Goal: Information Seeking & Learning: Learn about a topic

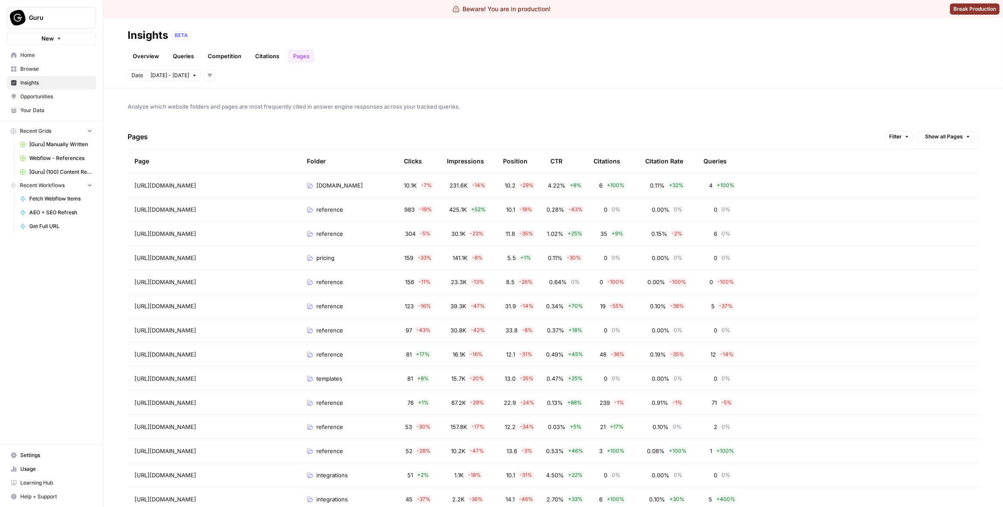
click at [74, 19] on span "Guru" at bounding box center [55, 17] width 52 height 9
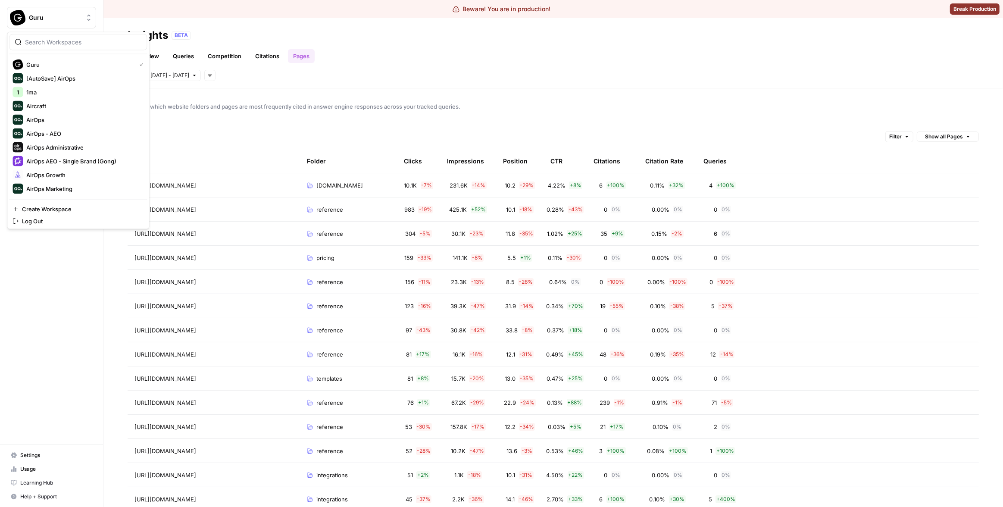
click at [89, 37] on div at bounding box center [78, 42] width 138 height 16
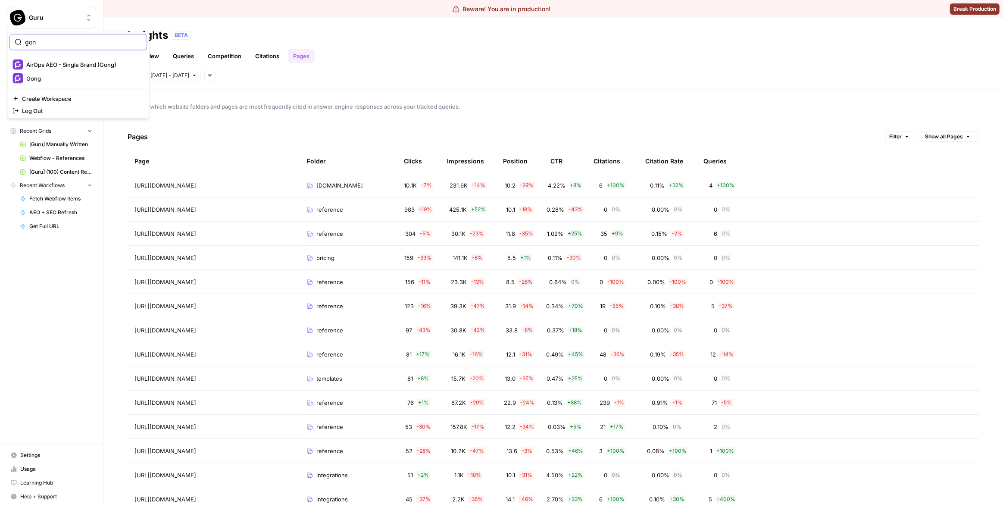
type input "gon"
click at [66, 84] on button "Gong" at bounding box center [78, 79] width 138 height 14
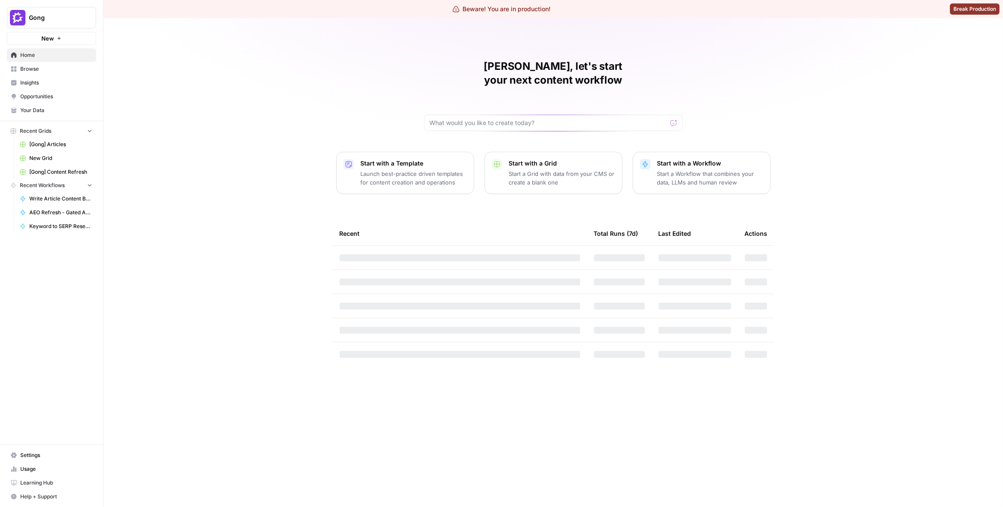
click at [50, 84] on span "Insights" at bounding box center [56, 83] width 72 height 8
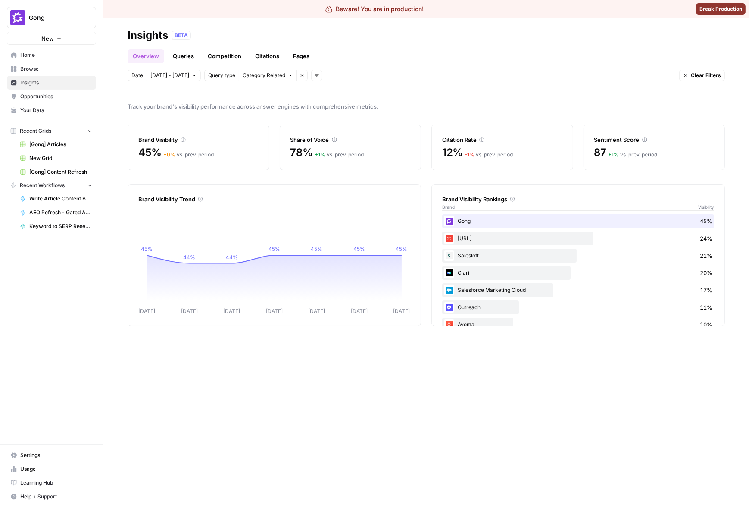
click at [191, 53] on link "Queries" at bounding box center [183, 56] width 31 height 14
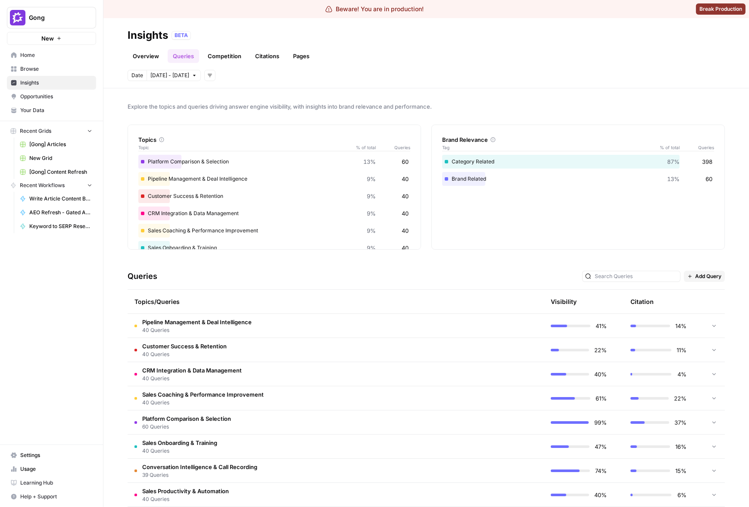
click at [592, 106] on span "Explore the topics and queries driving answer engine visibility, with insights …" at bounding box center [426, 106] width 597 height 9
click at [374, 304] on div "Topics/Queries" at bounding box center [294, 302] width 321 height 24
click at [368, 321] on td "Pipeline Management & Deal Intelligence 40 Queries" at bounding box center [295, 326] width 334 height 24
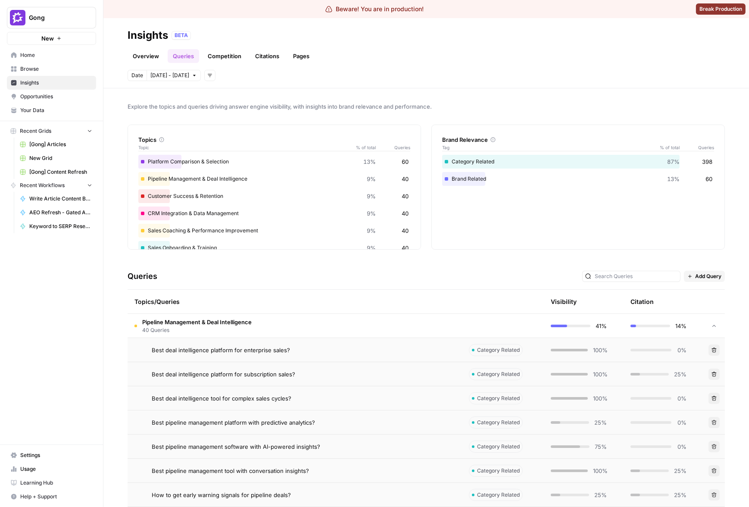
click at [372, 321] on td "Pipeline Management & Deal Intelligence 40 Queries" at bounding box center [295, 326] width 334 height 24
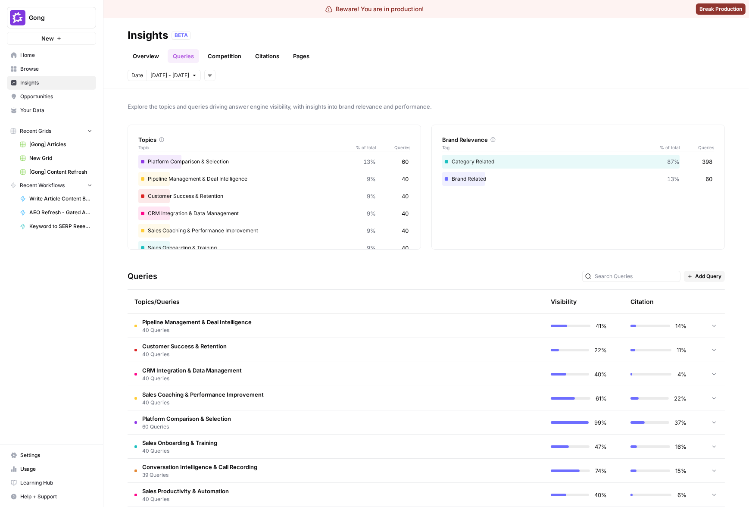
click at [208, 75] on icon "button" at bounding box center [210, 75] width 4 height 3
click at [242, 93] on div "Explore the topics and queries driving answer engine visibility, with insights …" at bounding box center [425, 297] width 645 height 418
click at [212, 77] on button "Add filters" at bounding box center [209, 75] width 11 height 11
click at [216, 90] on span "Platform" at bounding box center [219, 94] width 22 height 9
click at [265, 76] on span "Select platform" at bounding box center [255, 76] width 37 height 8
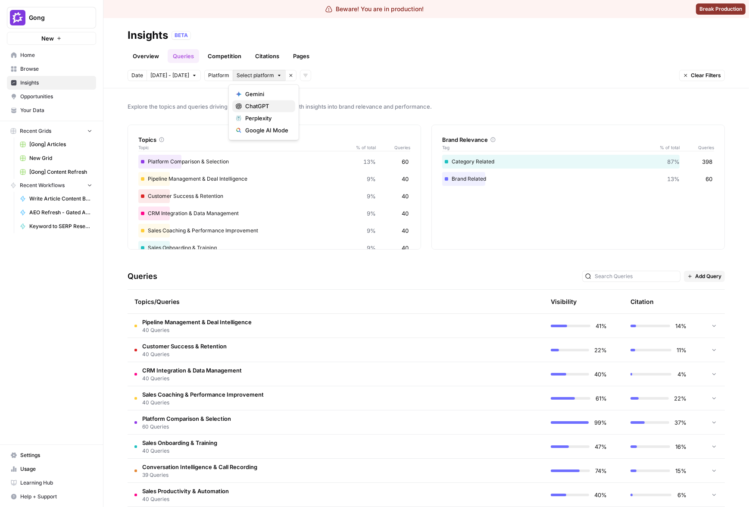
click at [264, 103] on span "ChatGPT" at bounding box center [266, 106] width 43 height 9
click at [237, 75] on span "ChatGPT" at bounding box center [248, 76] width 22 height 8
click at [250, 92] on span "Gemini" at bounding box center [266, 94] width 43 height 9
click at [239, 74] on span "2 Platforms" at bounding box center [251, 76] width 28 height 8
click at [263, 117] on span "Perplexity" at bounding box center [266, 118] width 43 height 9
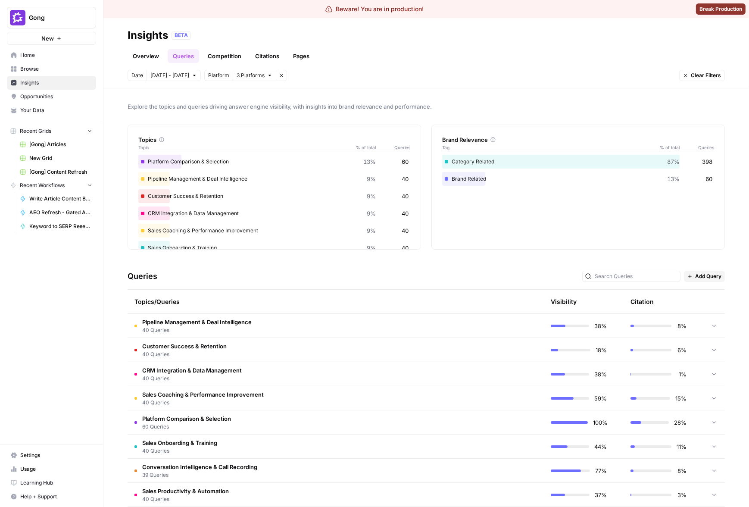
click at [255, 78] on span "3 Platforms" at bounding box center [251, 76] width 28 height 8
click at [268, 126] on span "Google AI Mode" at bounding box center [266, 130] width 43 height 9
click at [254, 80] on button "All Platforms" at bounding box center [256, 75] width 47 height 11
click at [269, 109] on span "ChatGPT" at bounding box center [266, 106] width 43 height 9
click at [475, 87] on header "Insights BETA Overview Queries Competition Citations Pages Date Sep 26 - Oct 2 …" at bounding box center [425, 53] width 645 height 70
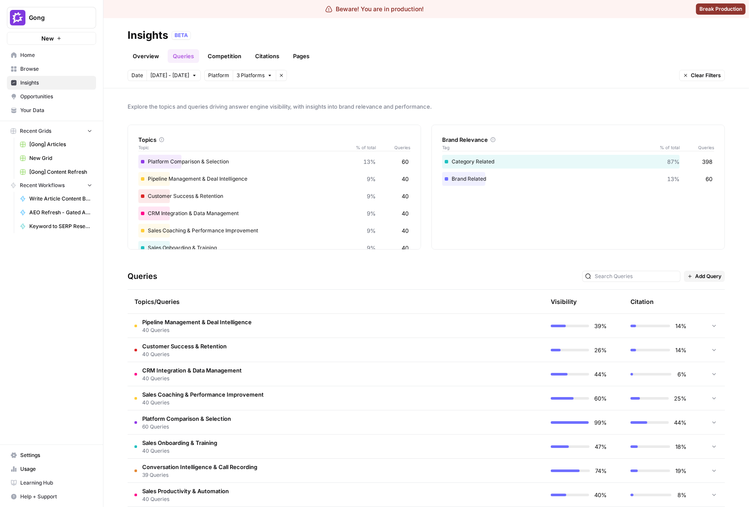
click at [265, 79] on button "3 Platforms" at bounding box center [255, 75] width 44 height 11
click at [268, 103] on span "ChatGPT" at bounding box center [271, 106] width 52 height 9
click at [504, 264] on div "Queries Add Query" at bounding box center [426, 276] width 597 height 26
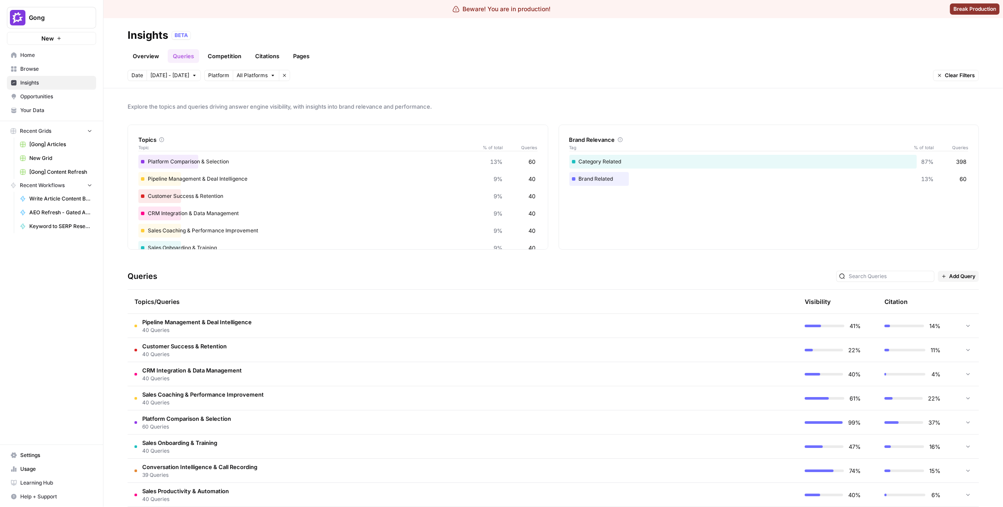
click at [69, 21] on span "Gong" at bounding box center [55, 17] width 52 height 9
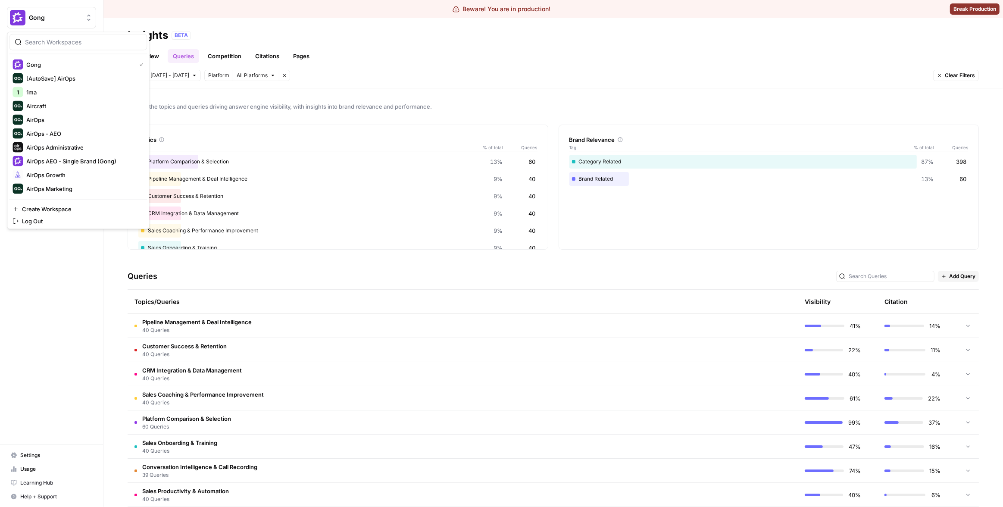
scroll to position [193, 0]
click at [44, 177] on span "Synthesia" at bounding box center [83, 175] width 114 height 9
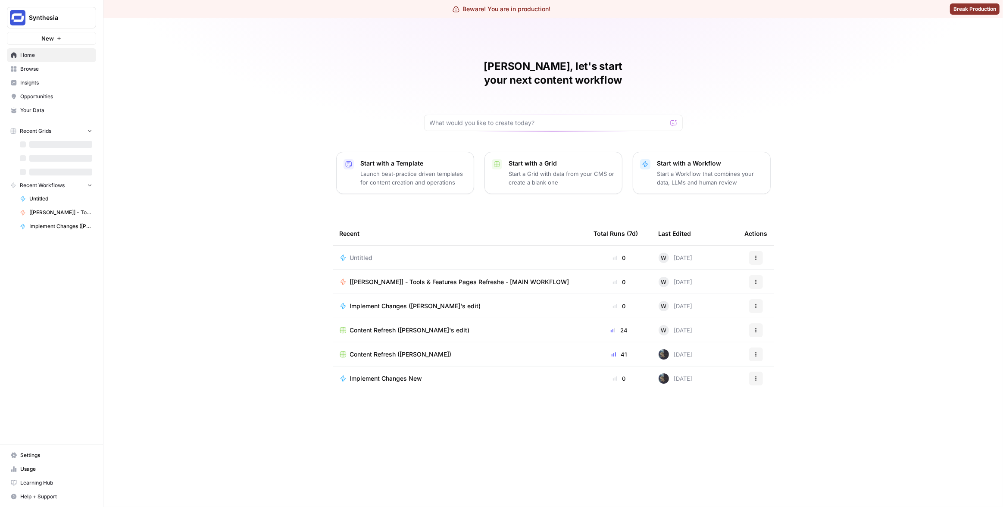
click at [45, 86] on span "Insights" at bounding box center [56, 83] width 72 height 8
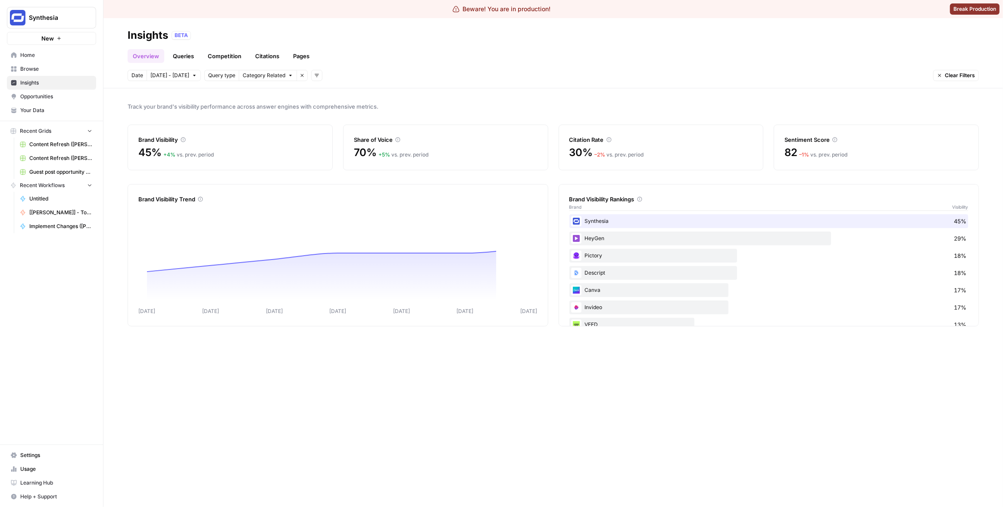
click at [184, 58] on link "Queries" at bounding box center [183, 56] width 31 height 14
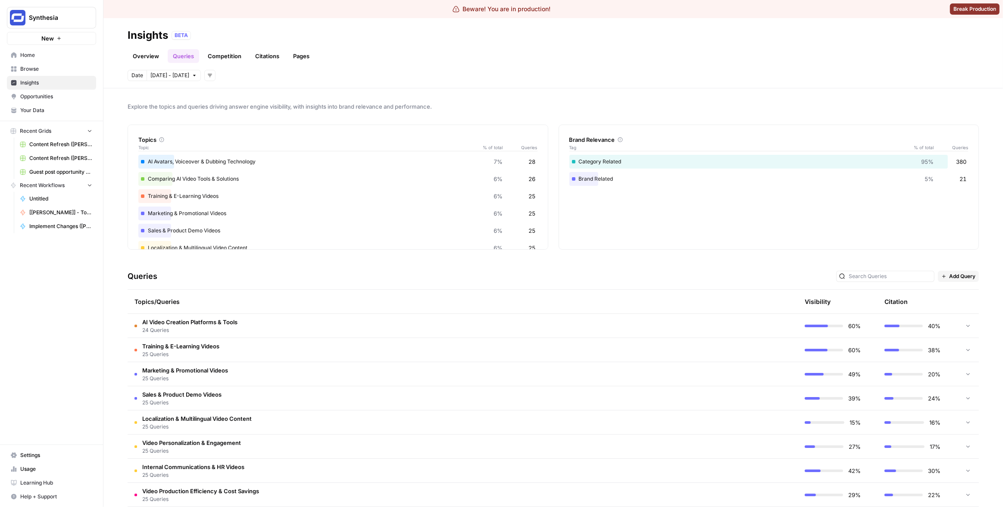
drag, startPoint x: 682, startPoint y: 46, endPoint x: 675, endPoint y: 46, distance: 7.3
click at [682, 46] on div "Overview Queries Competition Citations Pages" at bounding box center [553, 52] width 851 height 21
click at [173, 30] on div "Insights BETA" at bounding box center [553, 35] width 851 height 14
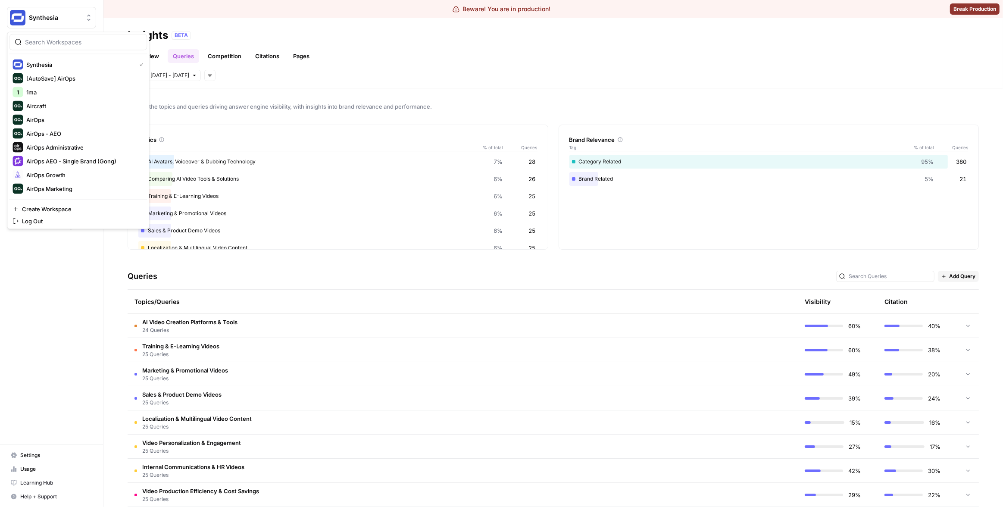
click at [54, 22] on span "Synthesia" at bounding box center [55, 17] width 52 height 9
click at [50, 158] on span "Notion" at bounding box center [83, 161] width 114 height 9
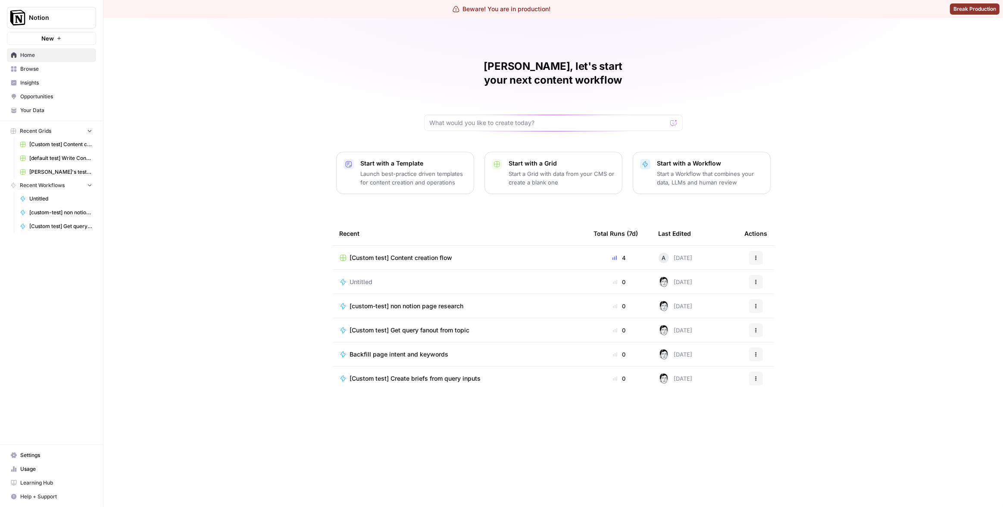
click at [31, 82] on span "Insights" at bounding box center [56, 83] width 72 height 8
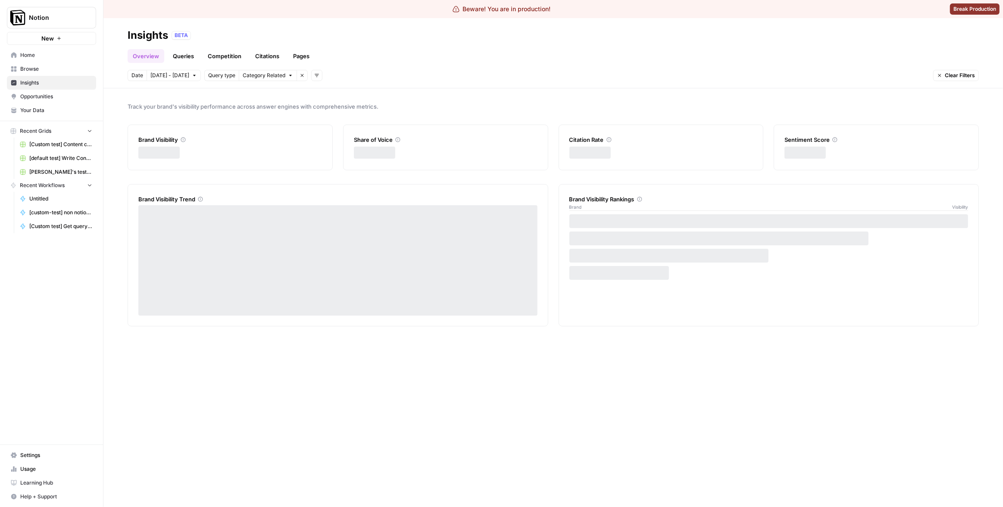
click at [187, 55] on link "Queries" at bounding box center [183, 56] width 31 height 14
